Goal: Book appointment/travel/reservation

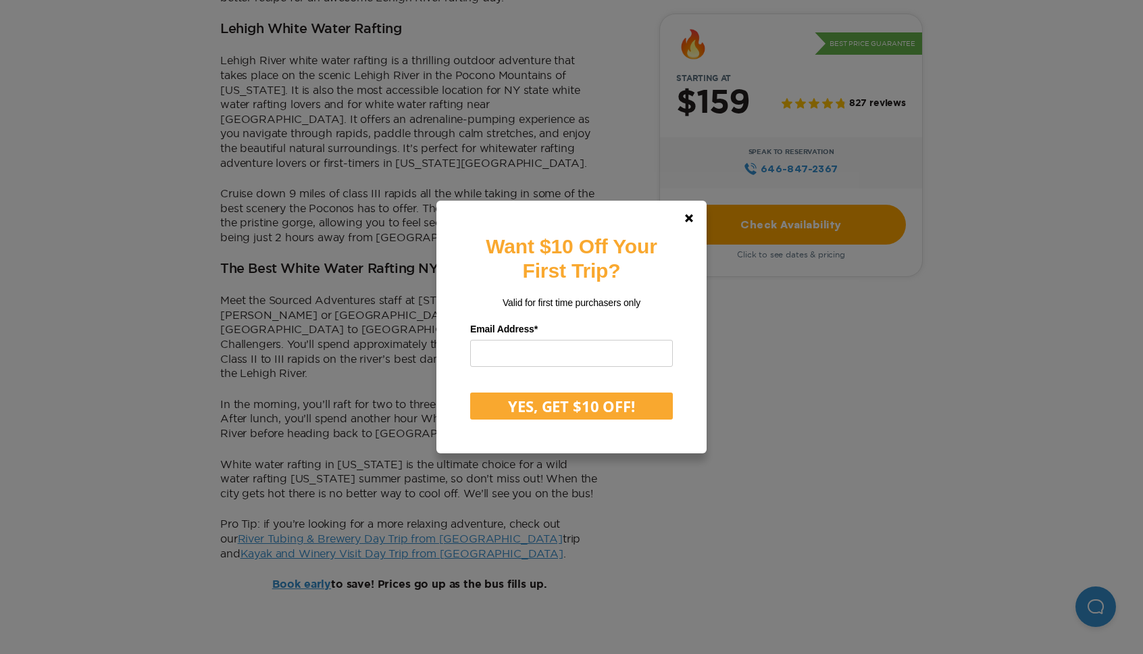
click at [281, 260] on div "Want $10 Off Your First Trip? Valid for first time purchasers only Email Addres…" at bounding box center [571, 327] width 1143 height 654
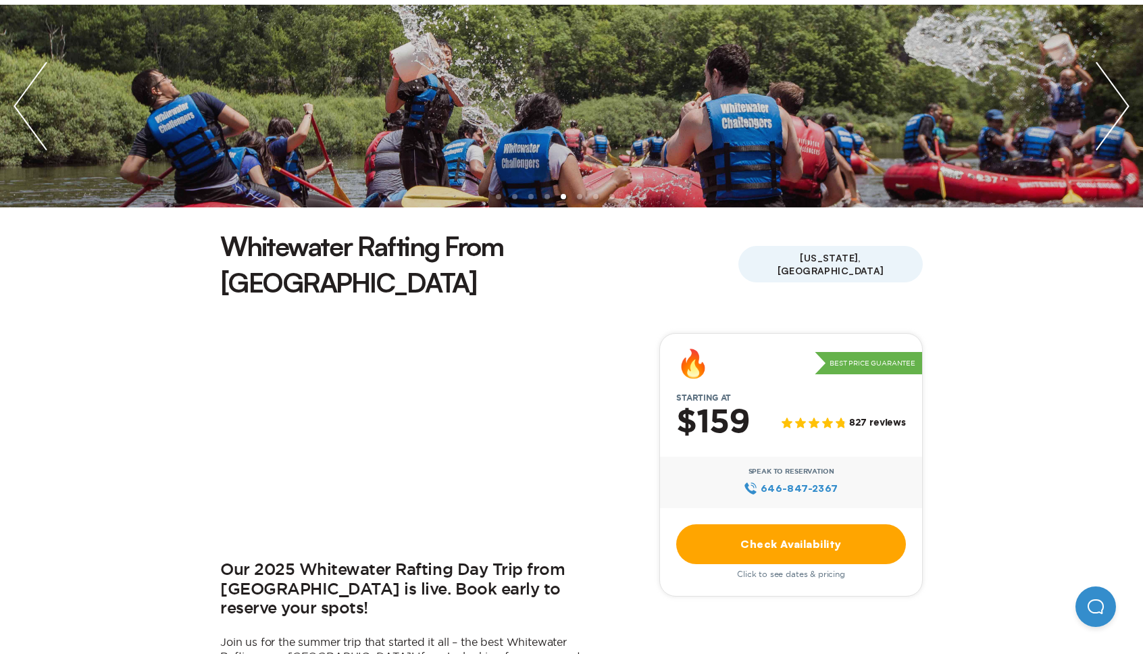
scroll to position [164, 0]
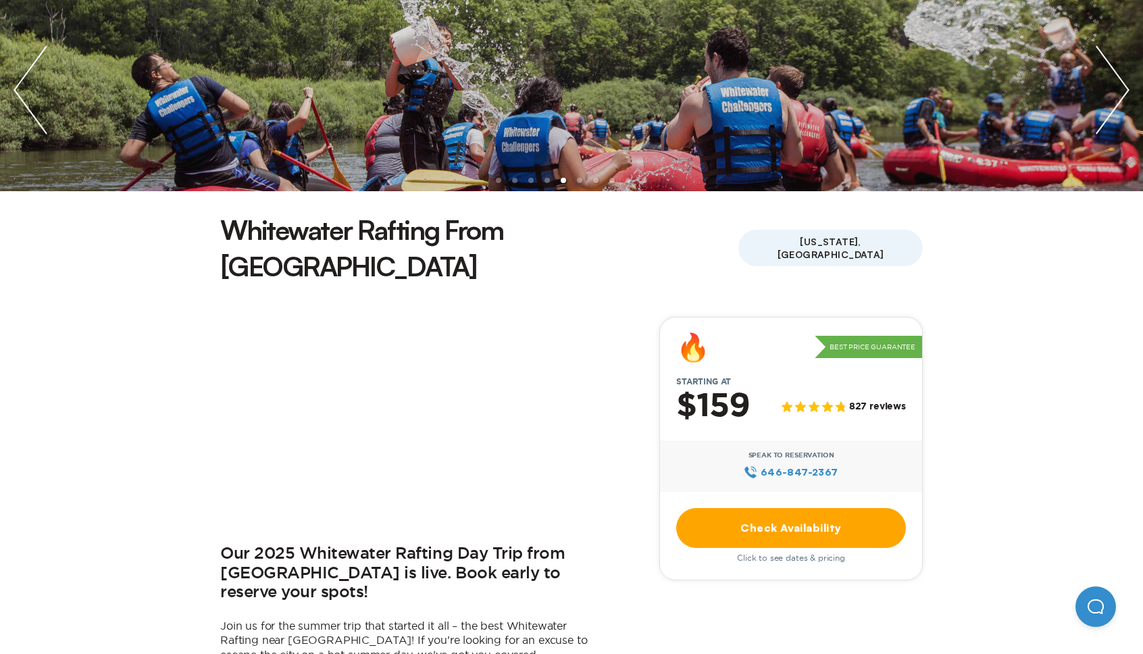
click at [719, 508] on link "Check Availability" at bounding box center [791, 528] width 230 height 40
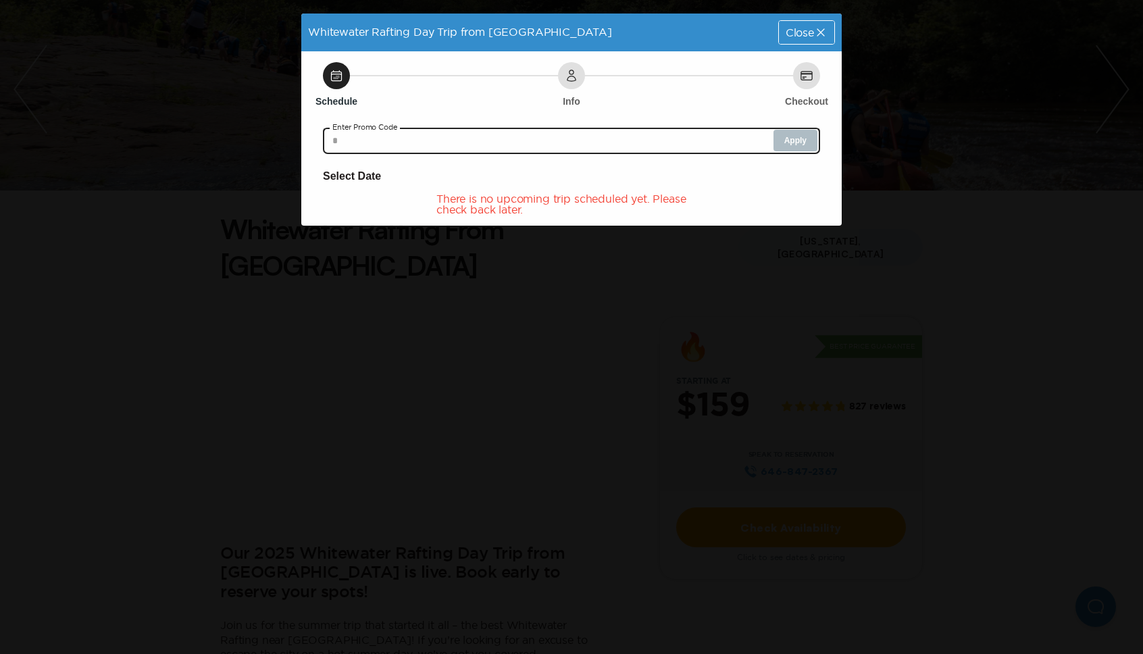
click at [548, 138] on input "text" at bounding box center [571, 140] width 497 height 27
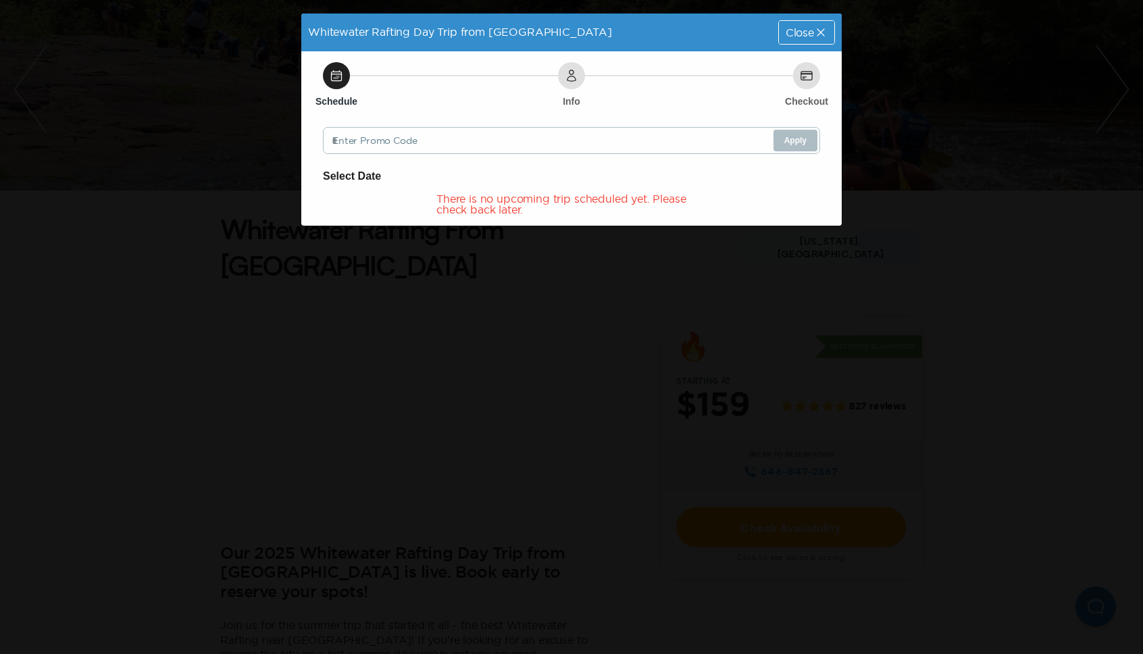
click at [575, 340] on div "Whitewater Rafting Day Trip from NYC Close Schedule Info Checkout Enter Promo C…" at bounding box center [571, 327] width 1143 height 654
click at [787, 40] on div "Close" at bounding box center [806, 32] width 55 height 23
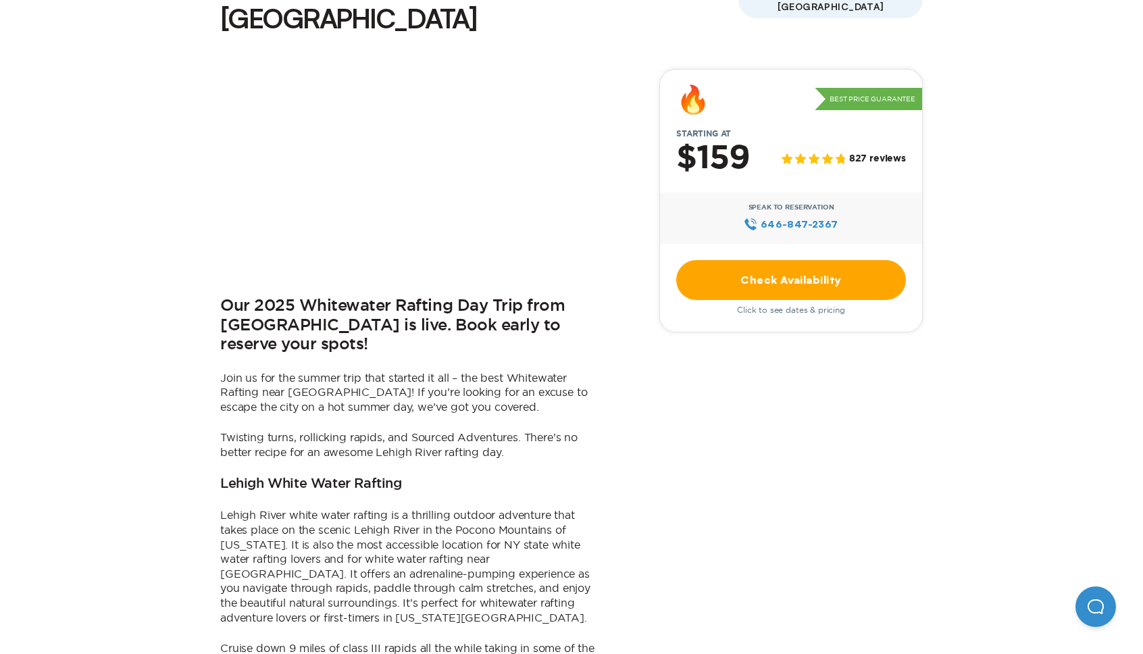
scroll to position [416, 0]
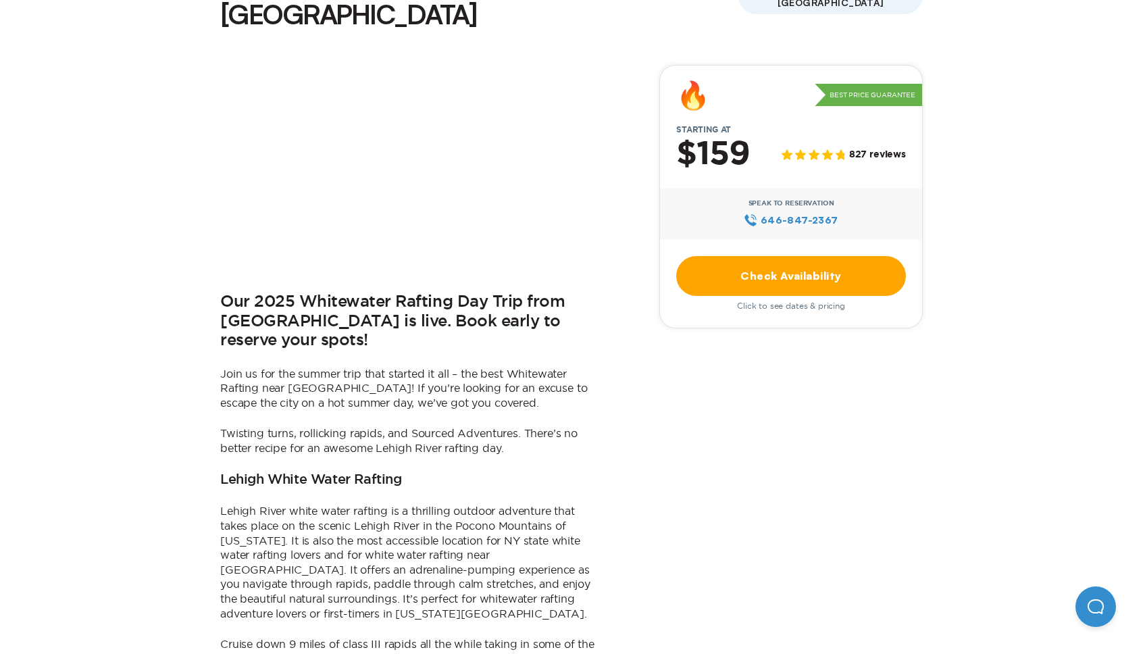
click at [727, 256] on link "Check Availability" at bounding box center [791, 276] width 230 height 40
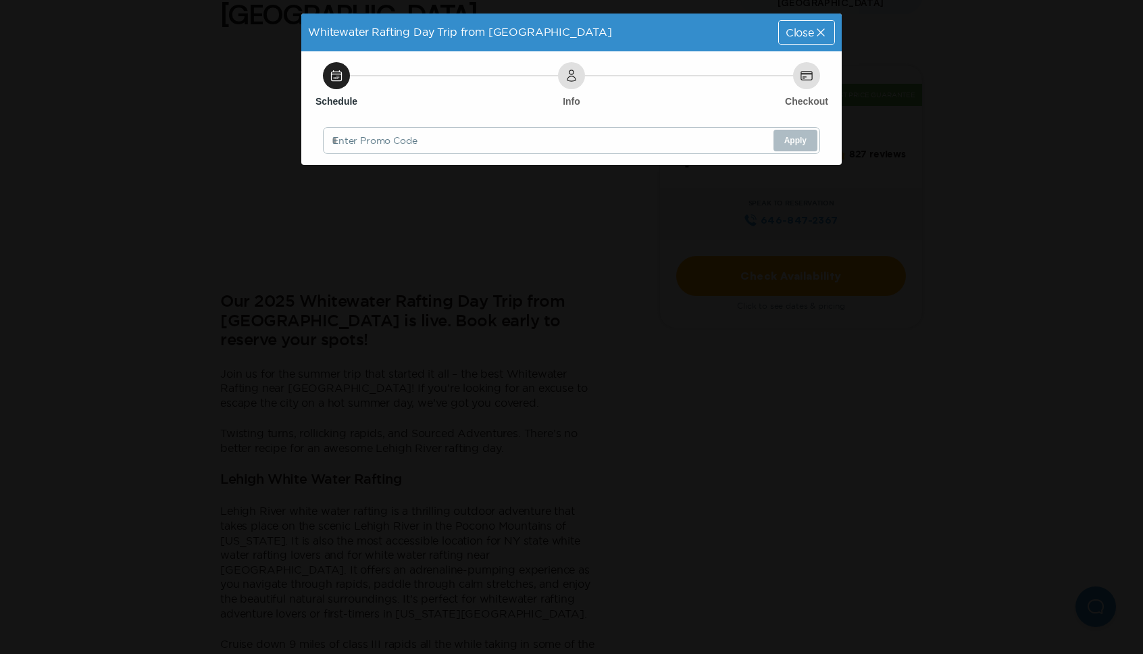
scroll to position [0, 0]
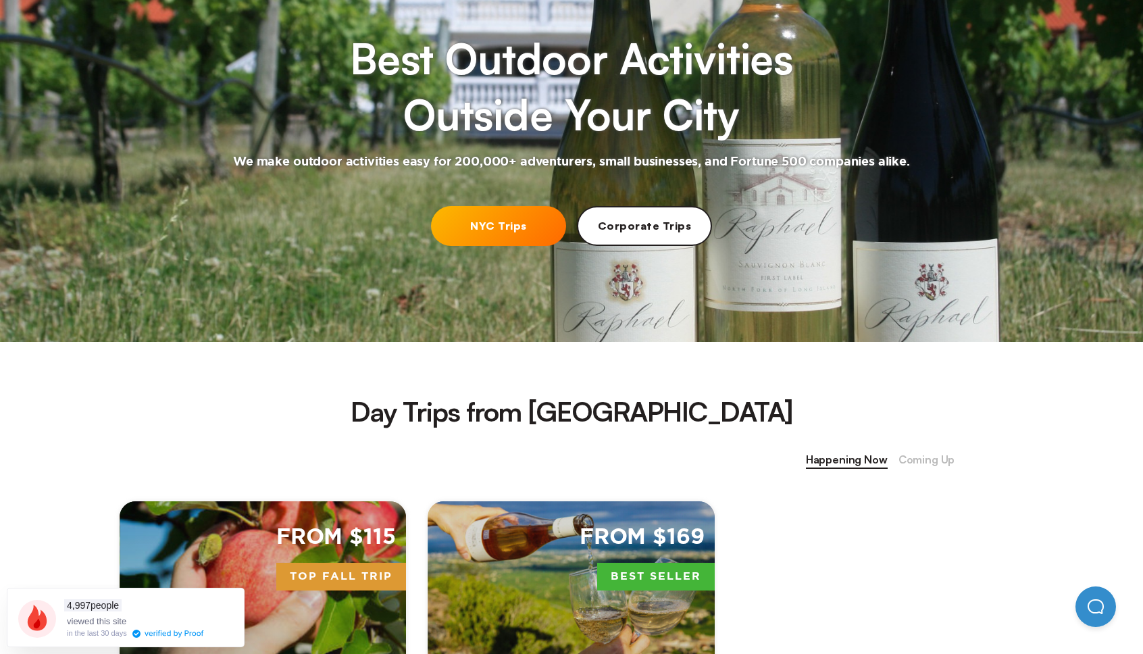
scroll to position [186, 0]
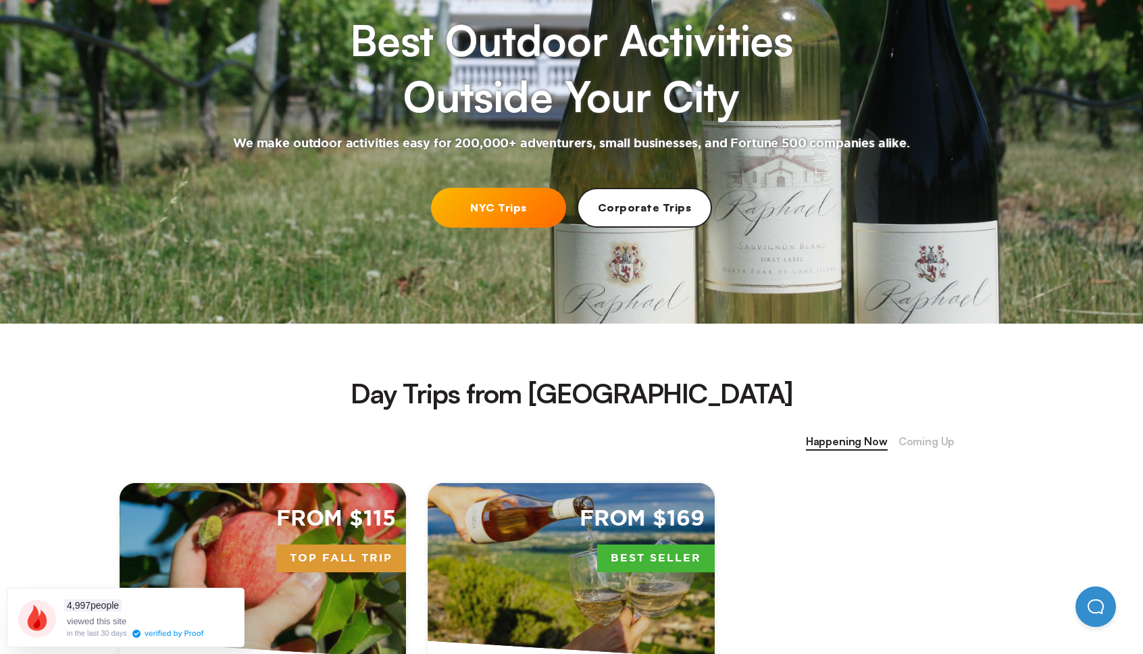
click at [507, 205] on link "NYC Trips" at bounding box center [498, 208] width 135 height 40
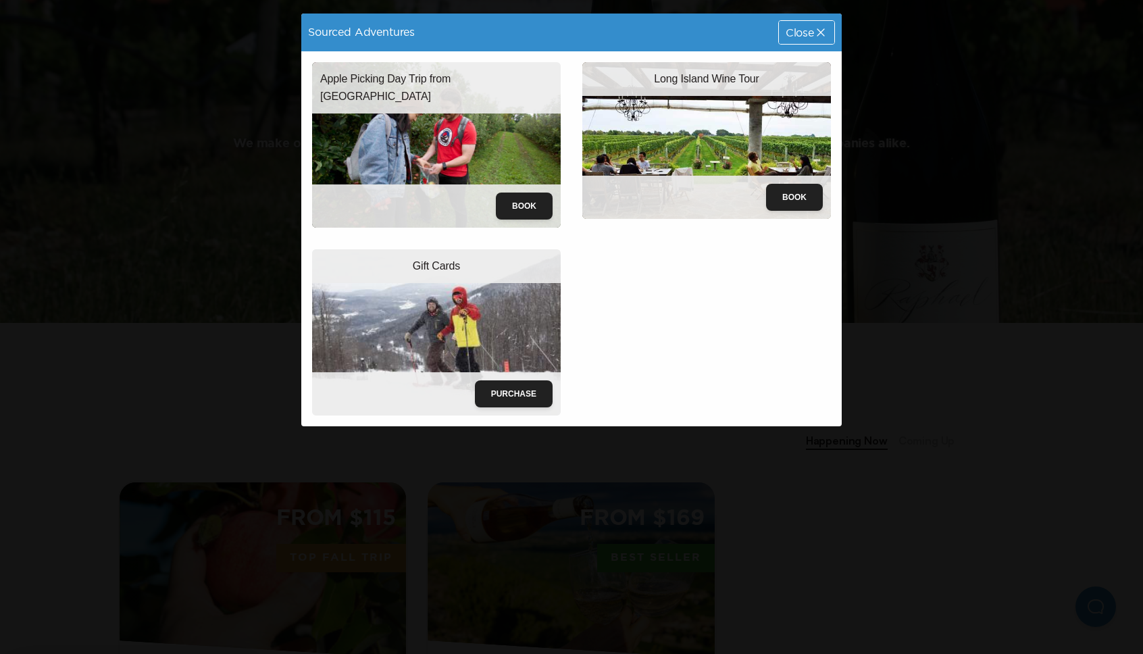
scroll to position [0, 0]
